Goal: Find specific page/section: Find specific page/section

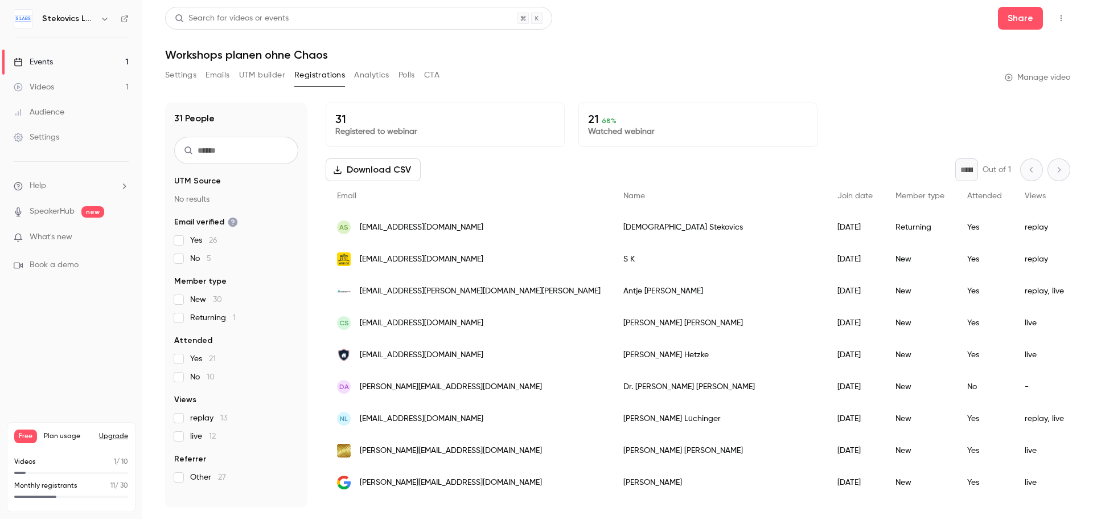
click at [40, 60] on div "Events" at bounding box center [33, 61] width 39 height 11
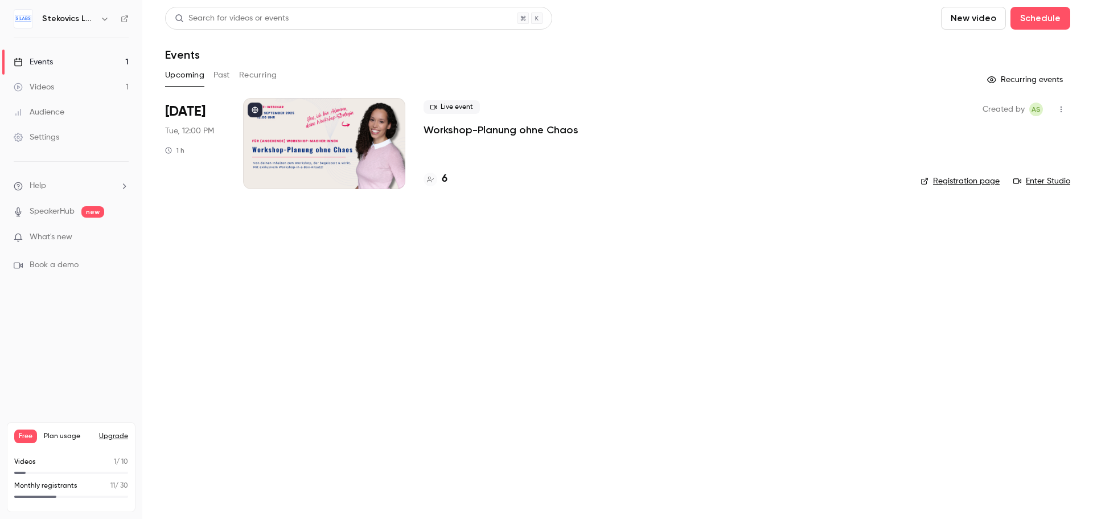
click at [445, 181] on h4 "6" at bounding box center [445, 178] width 6 height 15
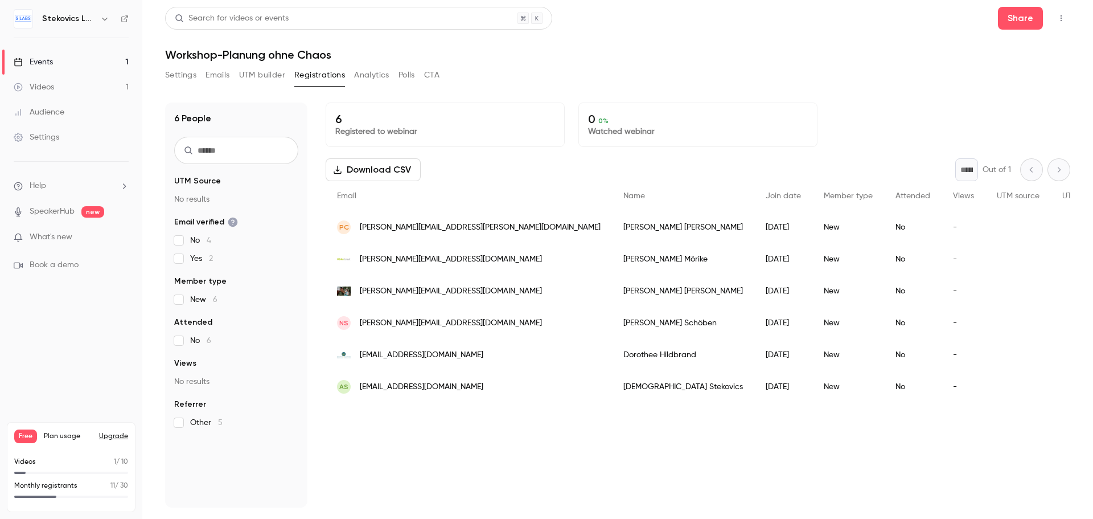
click at [49, 60] on div "Events" at bounding box center [33, 61] width 39 height 11
